Goal: Check status

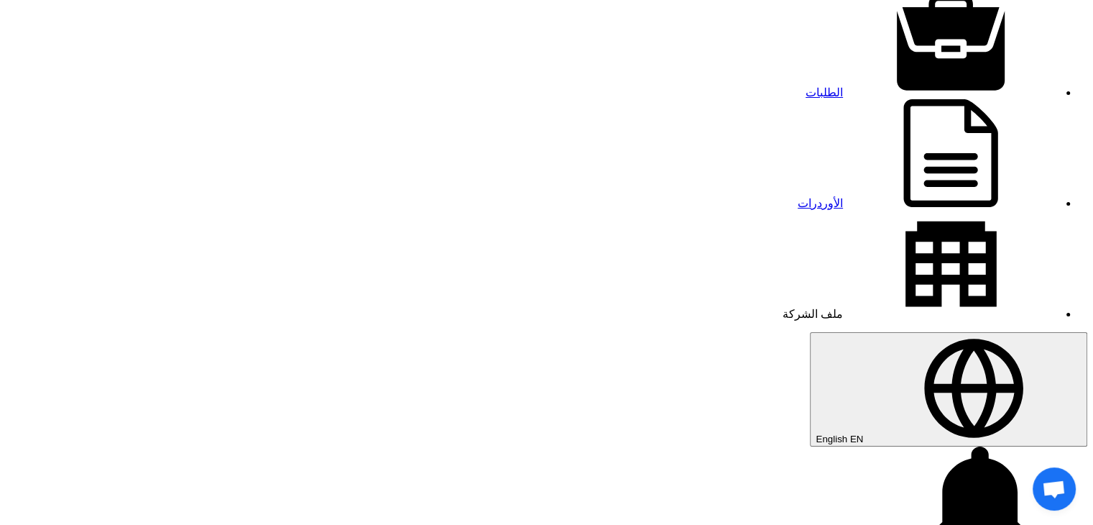
scroll to position [72, 0]
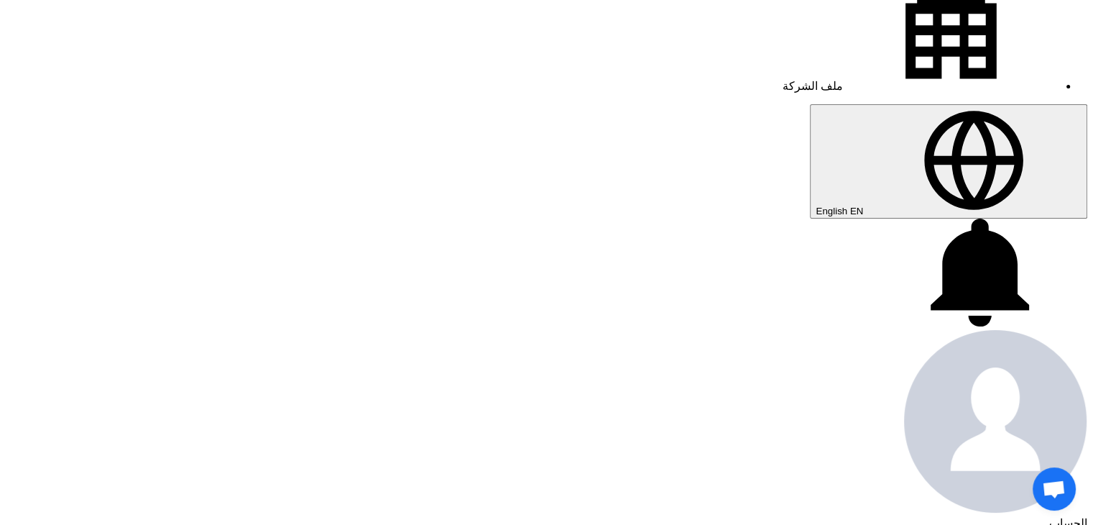
scroll to position [216, 0]
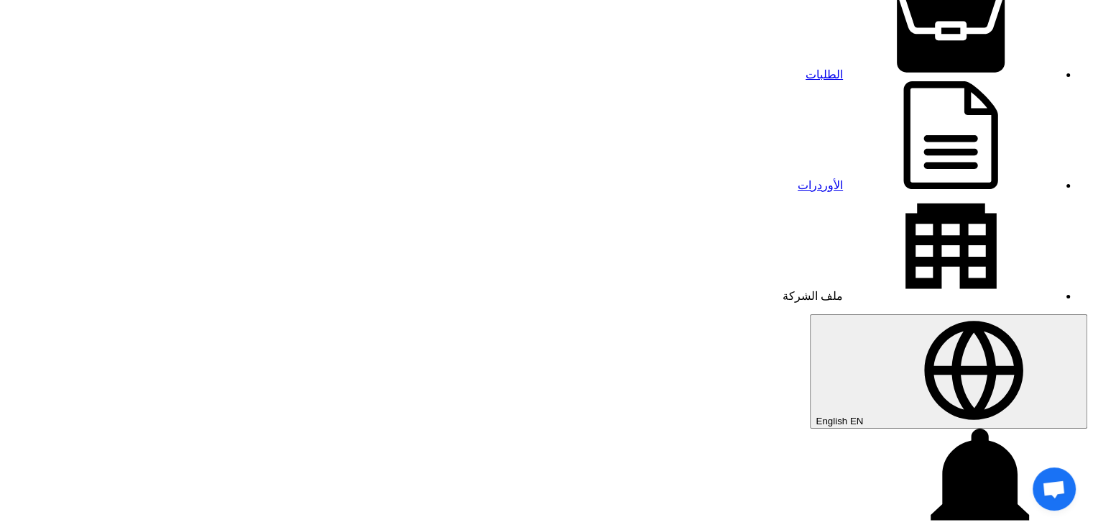
scroll to position [144, 0]
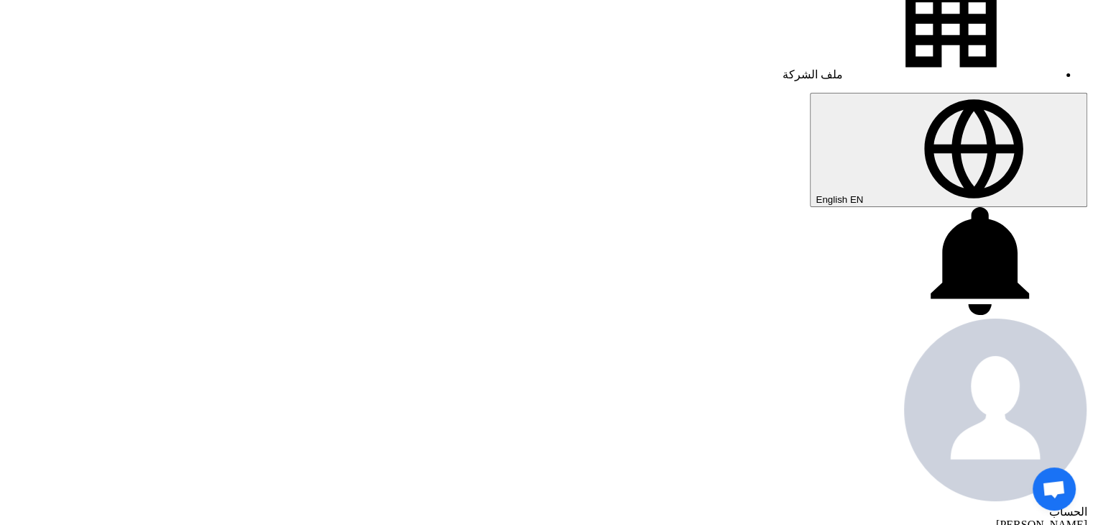
scroll to position [72, 0]
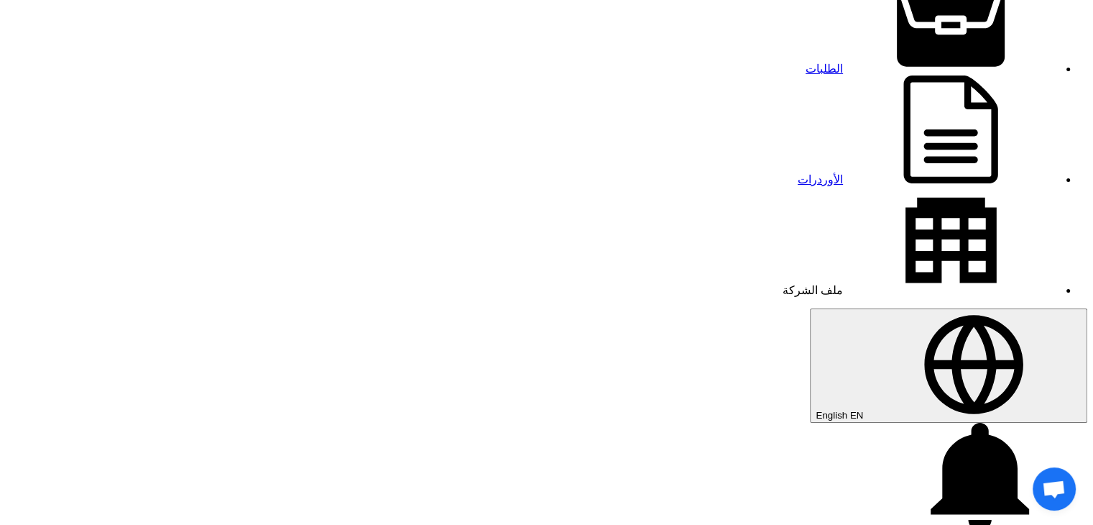
click at [866, 63] on link "الطلبات" at bounding box center [932, 69] width 253 height 12
